Goal: Navigation & Orientation: Find specific page/section

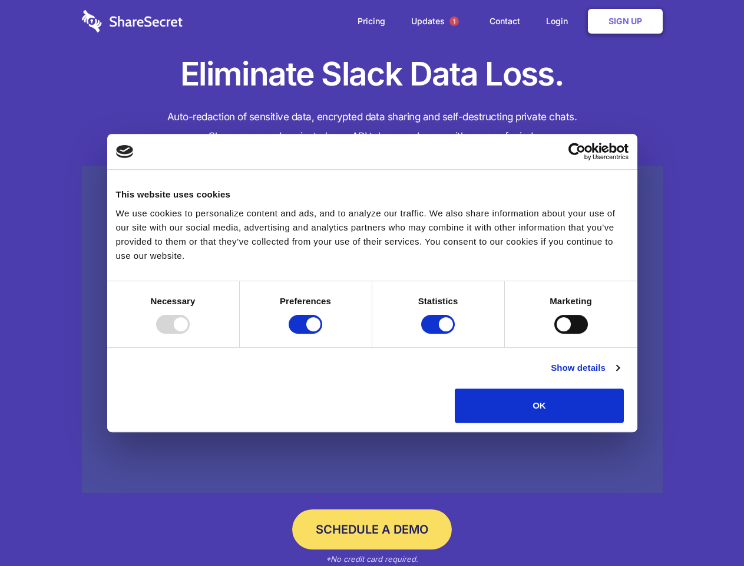
click at [190, 334] on div at bounding box center [173, 324] width 34 height 19
click at [322, 334] on input "Preferences" at bounding box center [306, 324] width 34 height 19
checkbox input "false"
click at [440, 334] on input "Statistics" at bounding box center [438, 324] width 34 height 19
checkbox input "false"
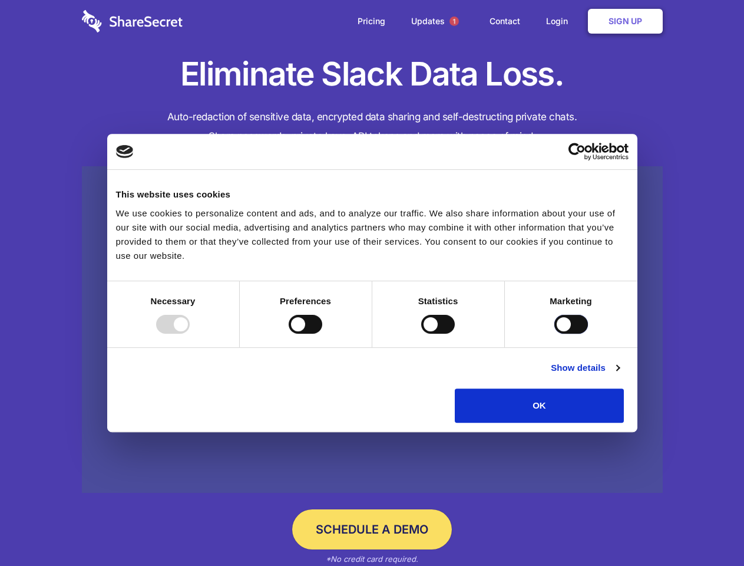
click at [555, 334] on input "Marketing" at bounding box center [572, 324] width 34 height 19
checkbox input "true"
click at [619, 375] on link "Show details" at bounding box center [585, 368] width 68 height 14
click at [0, 0] on li "Necessary 7 Necessary cookies help make a website usable by enabling basic func…" at bounding box center [0, 0] width 0 height 0
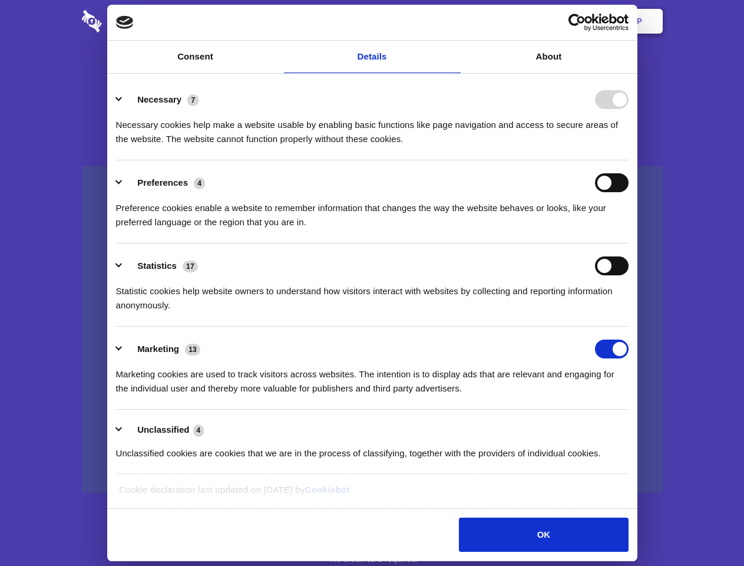
click at [454, 21] on span "1" at bounding box center [454, 21] width 9 height 9
